Goal: Information Seeking & Learning: Learn about a topic

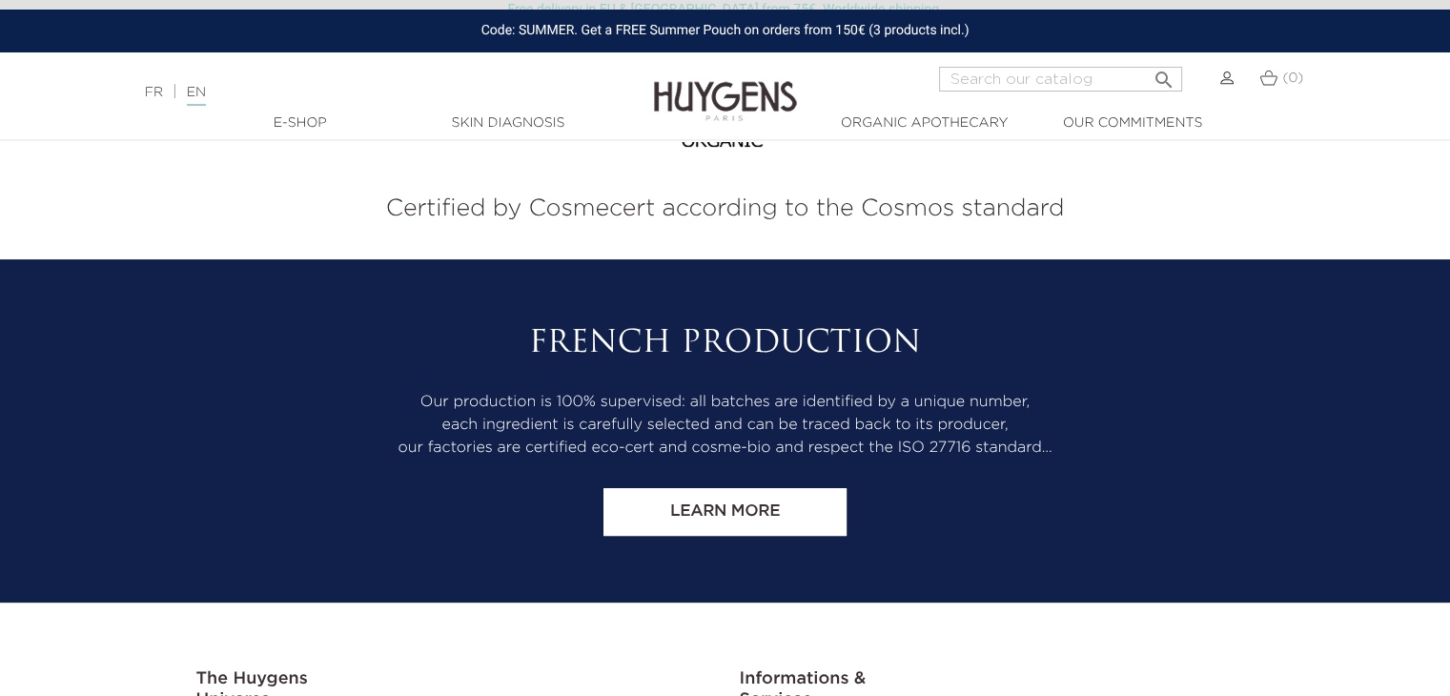
scroll to position [8022, 0]
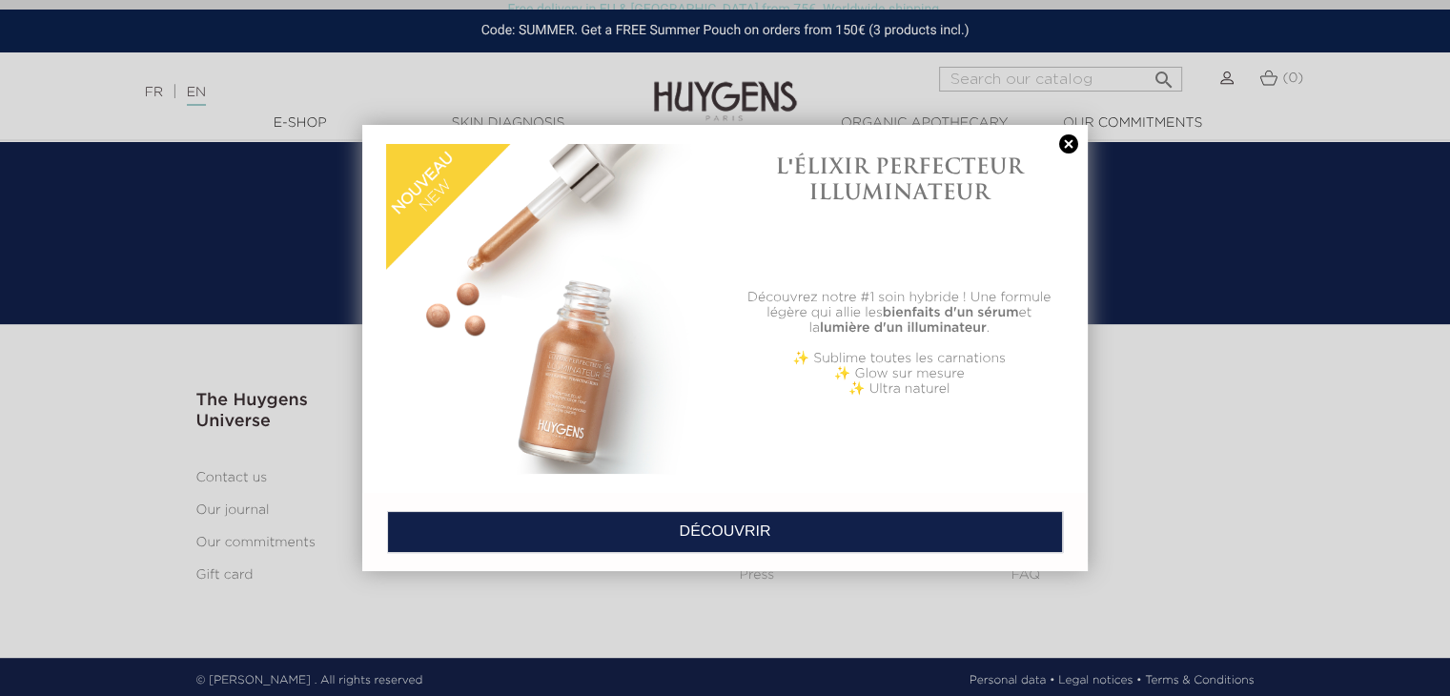
click at [1064, 145] on link at bounding box center [1068, 144] width 27 height 20
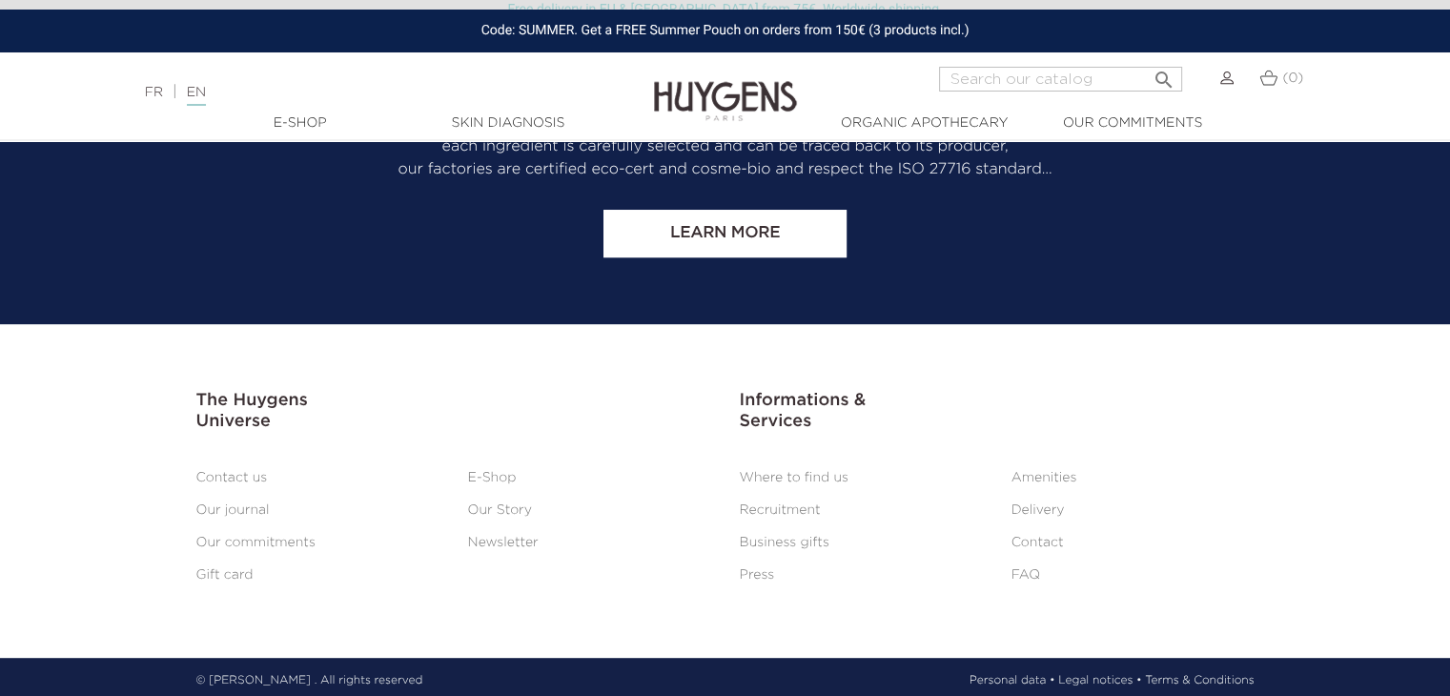
click at [515, 506] on link "Our Story" at bounding box center [500, 509] width 64 height 13
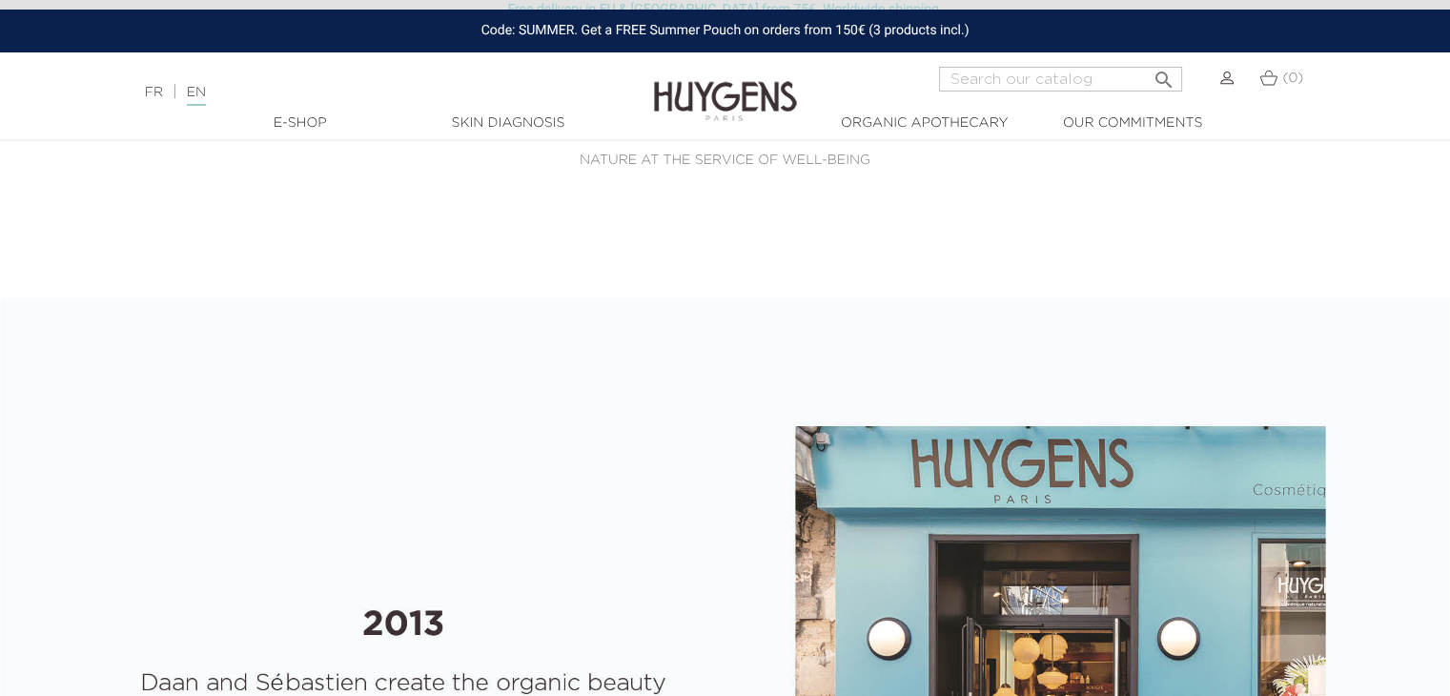
select select "FR"
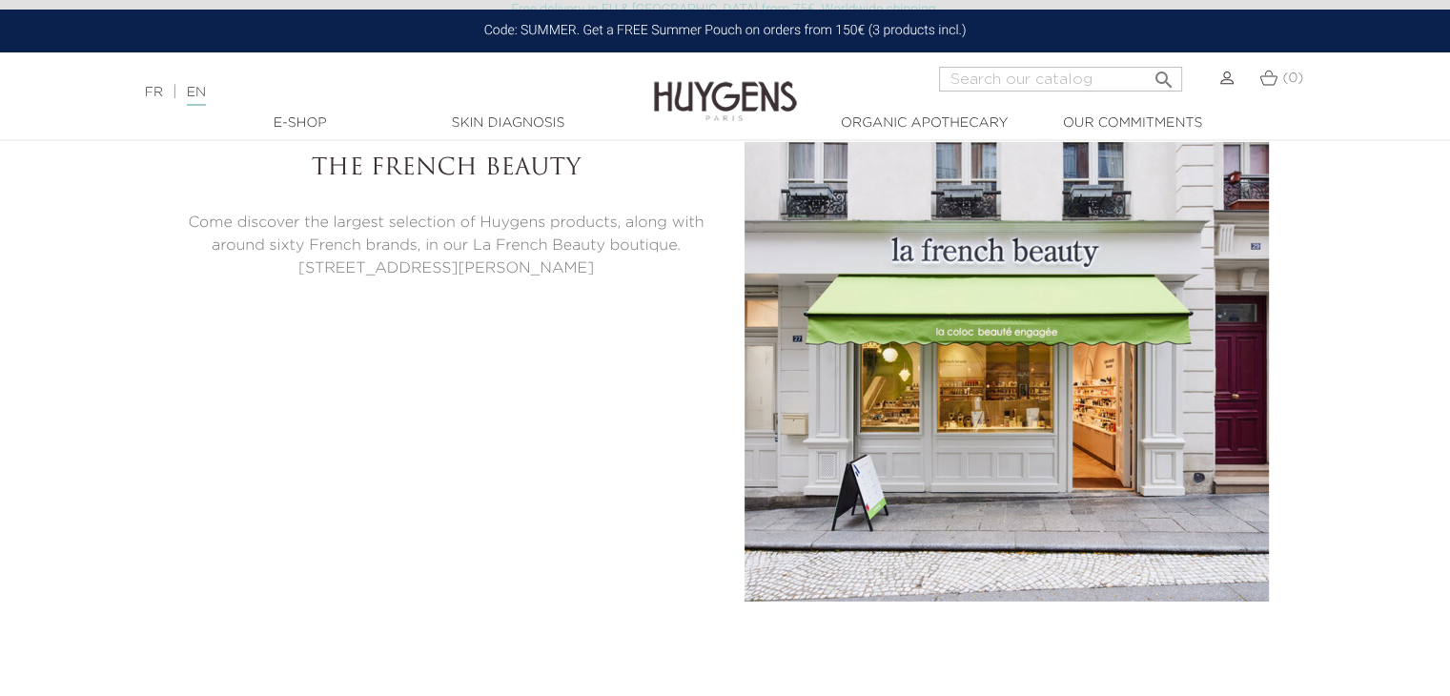
scroll to position [5304, 0]
